Goal: Task Accomplishment & Management: Use online tool/utility

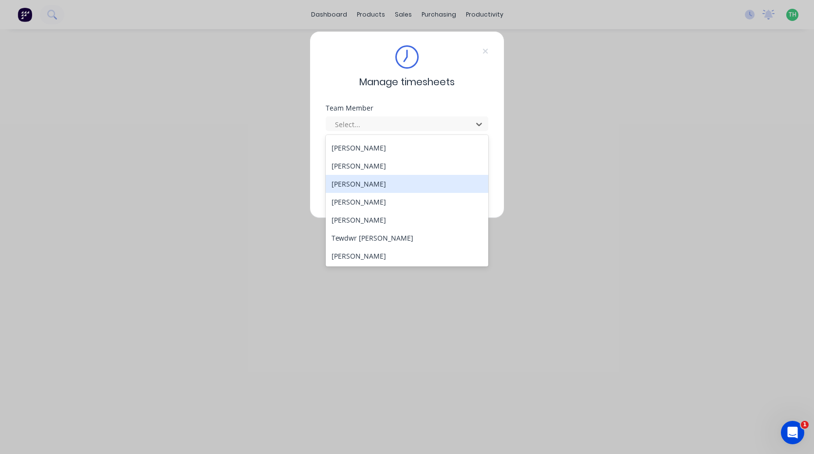
scroll to position [449, 0]
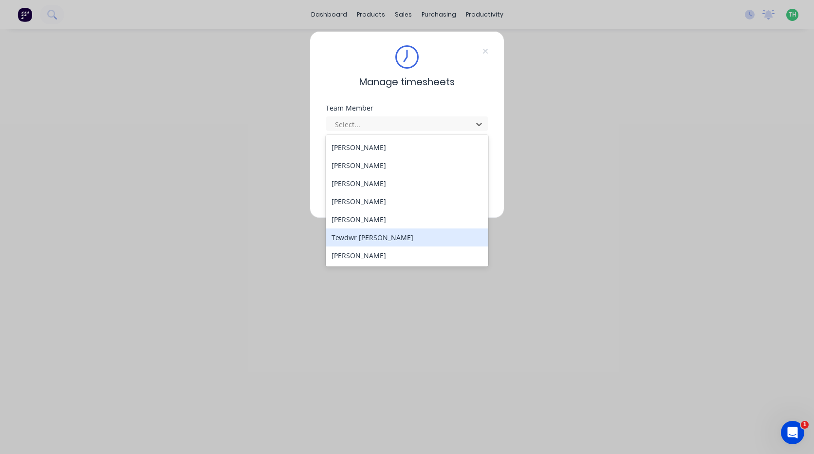
click at [389, 234] on div "Tewdwr [PERSON_NAME]" at bounding box center [407, 237] width 163 height 18
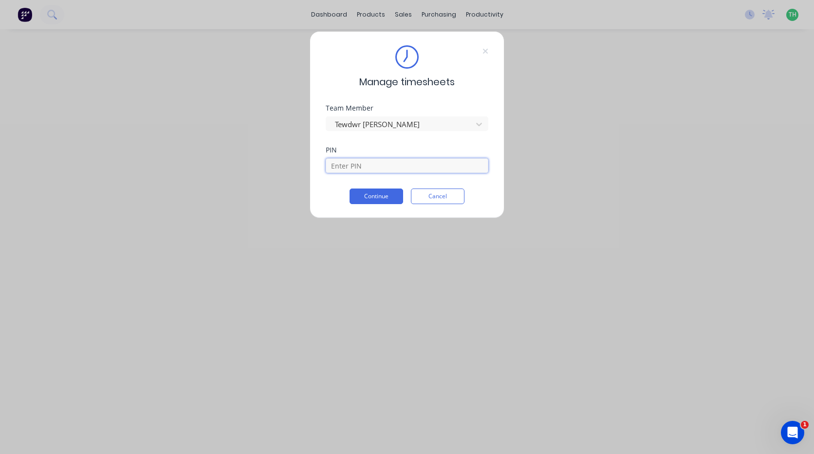
click at [383, 160] on input at bounding box center [407, 165] width 163 height 15
type input "2711"
click at [350, 188] on button "Continue" at bounding box center [377, 196] width 54 height 16
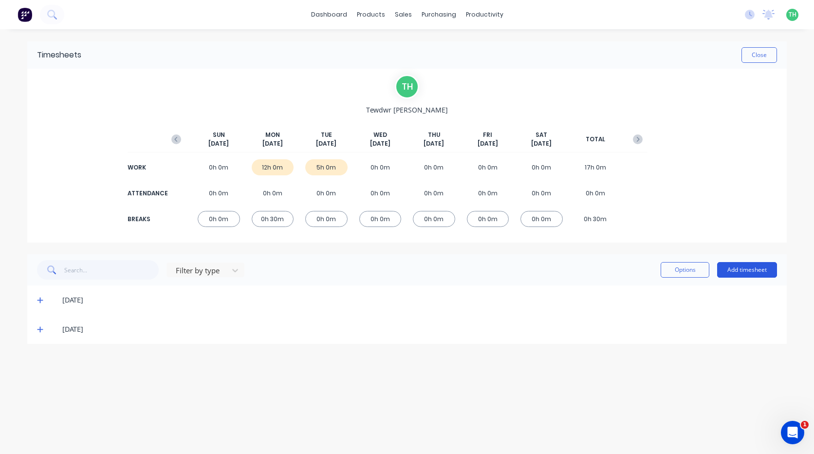
click at [745, 265] on button "Add timesheet" at bounding box center [747, 270] width 60 height 16
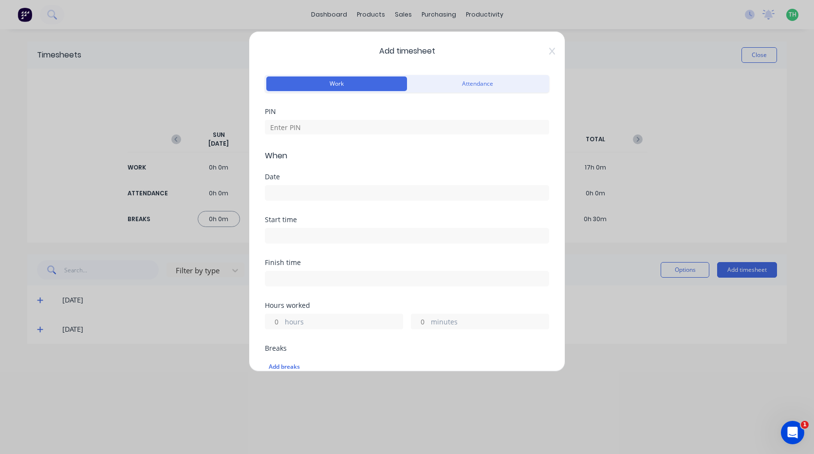
click at [308, 134] on div "PIN" at bounding box center [407, 129] width 284 height 42
click at [311, 130] on input at bounding box center [407, 127] width 284 height 15
type input "2711"
click at [308, 192] on input at bounding box center [406, 193] width 283 height 15
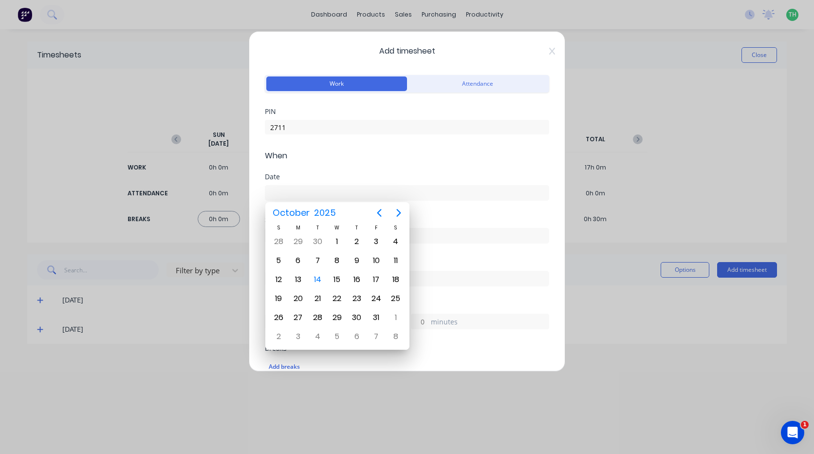
click at [549, 52] on div "Add timesheet Work Attendance PIN 2711 When Date Start time Finish time Hours w…" at bounding box center [407, 201] width 317 height 340
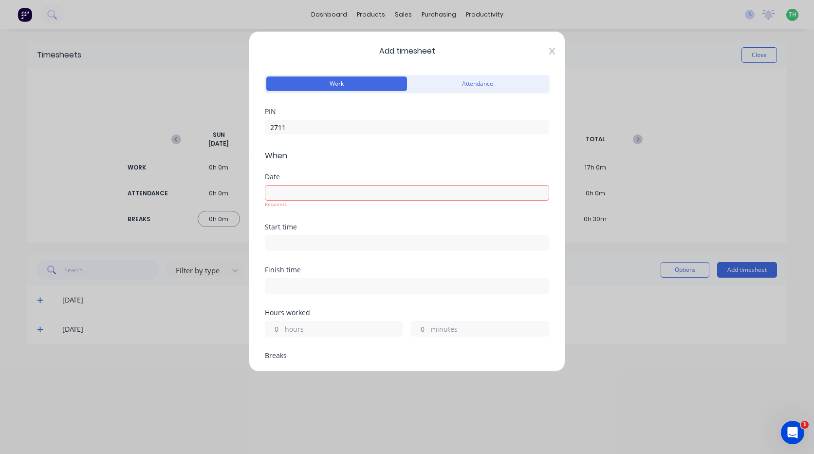
click at [549, 53] on icon at bounding box center [552, 51] width 6 height 8
